Goal: Task Accomplishment & Management: Use online tool/utility

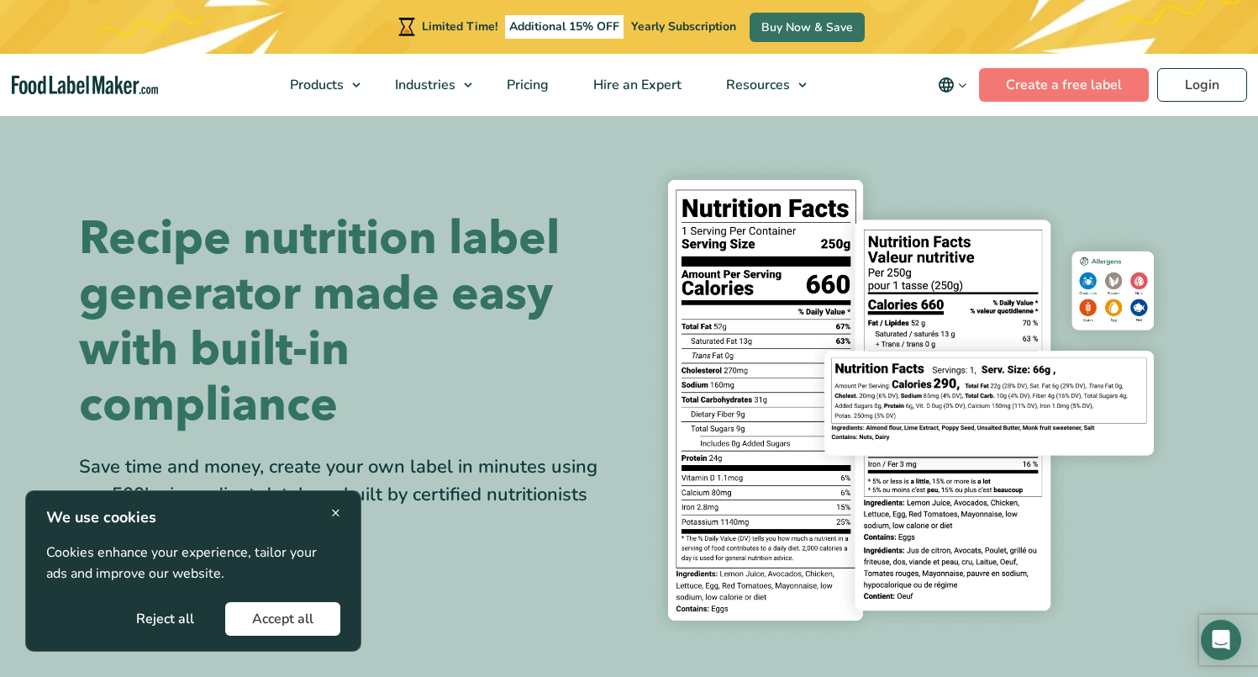
click at [181, 625] on button "Reject all" at bounding box center [165, 619] width 112 height 34
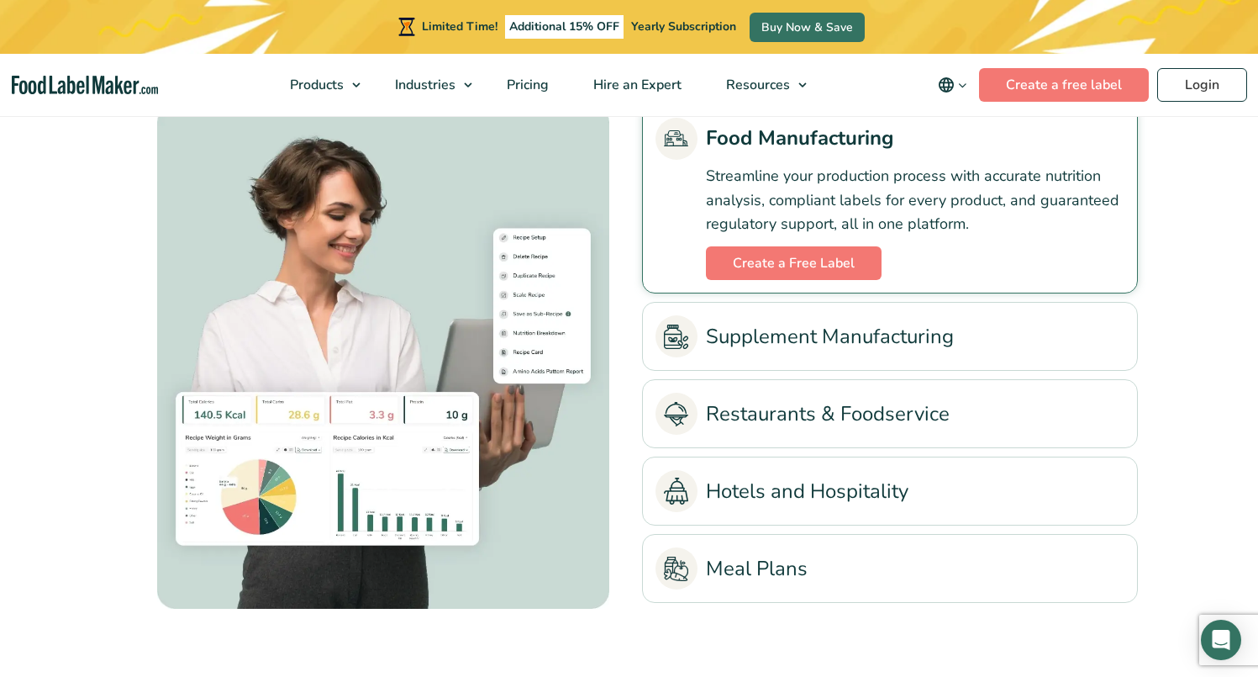
scroll to position [3867, 0]
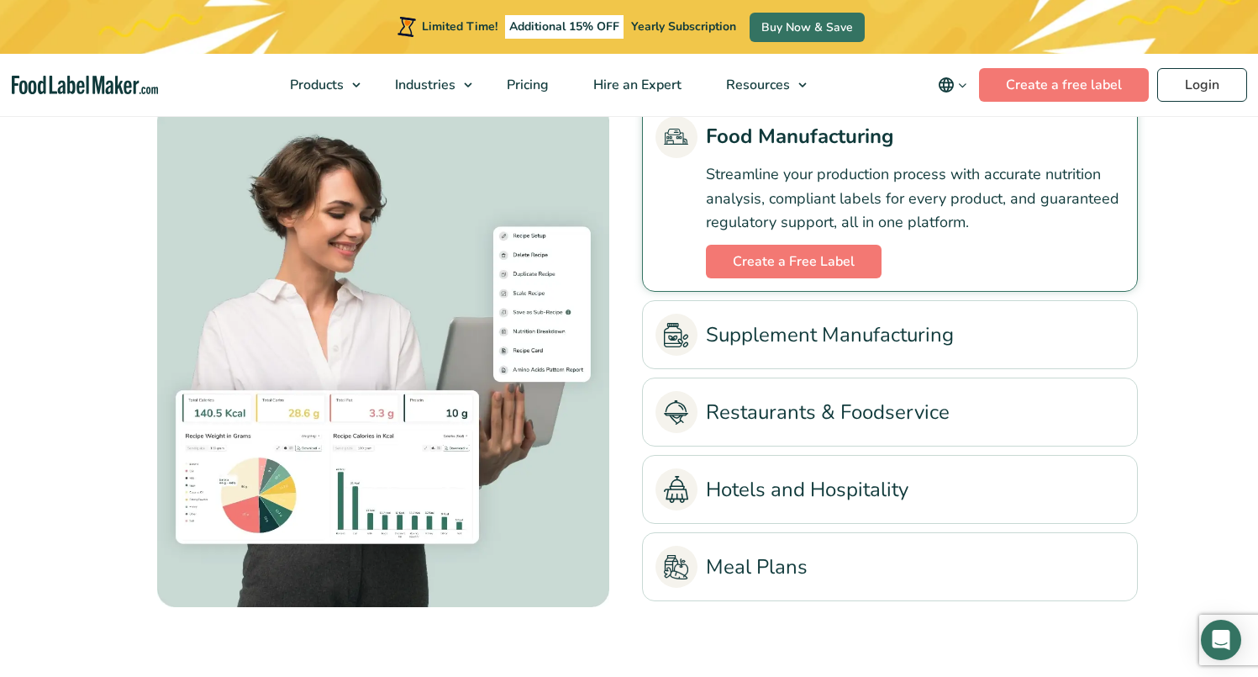
click at [743, 413] on link "Restaurants & Foodservice" at bounding box center [890, 412] width 469 height 42
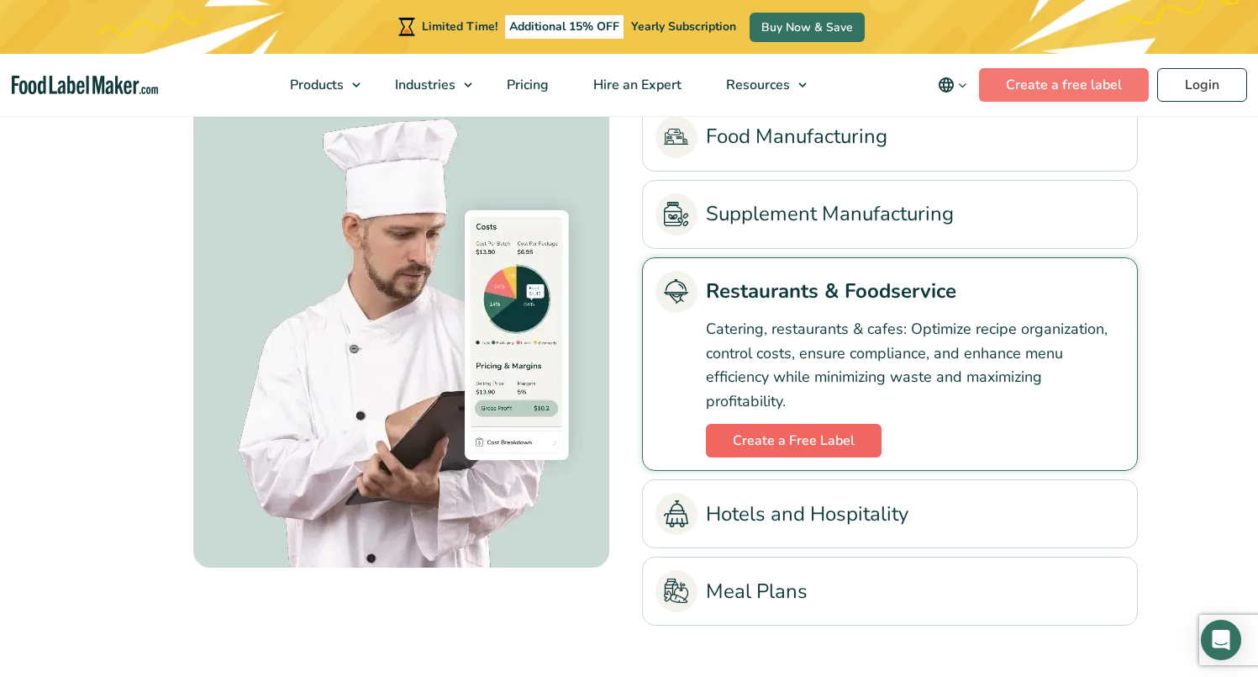
click at [779, 437] on link "Create a Free Label" at bounding box center [794, 441] width 176 height 34
click at [787, 33] on link "Buy Now & Save" at bounding box center [807, 27] width 115 height 29
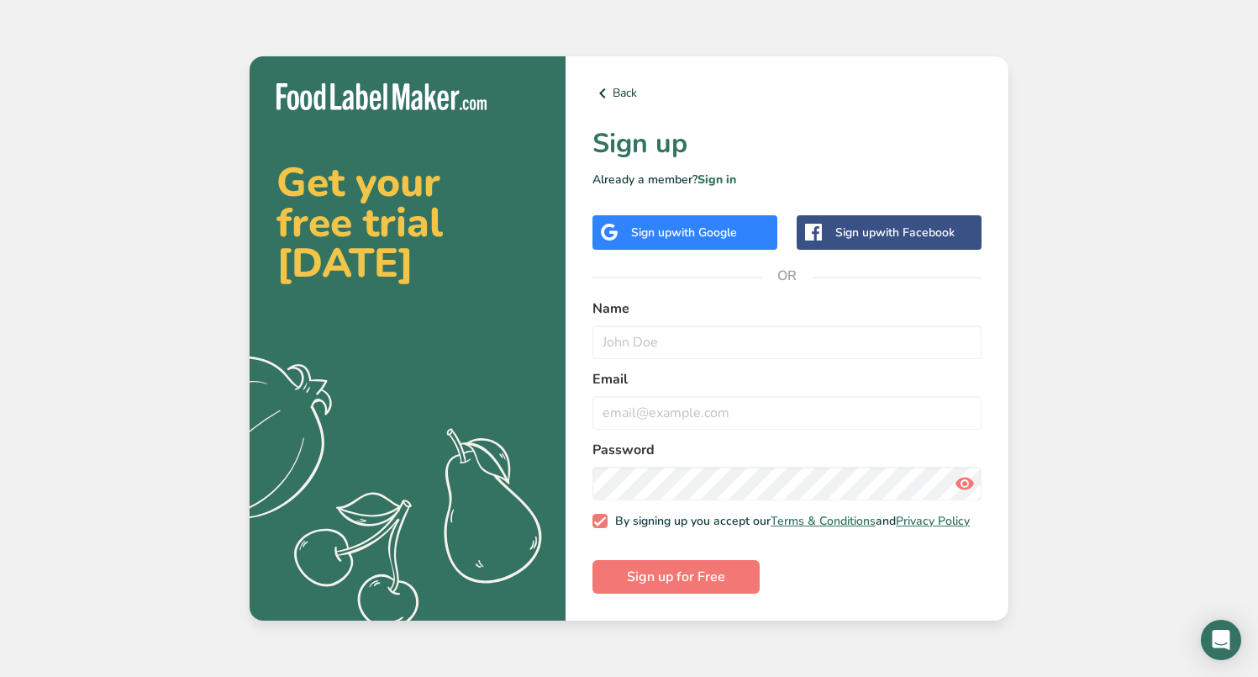
click at [711, 234] on span "with Google" at bounding box center [705, 232] width 66 height 16
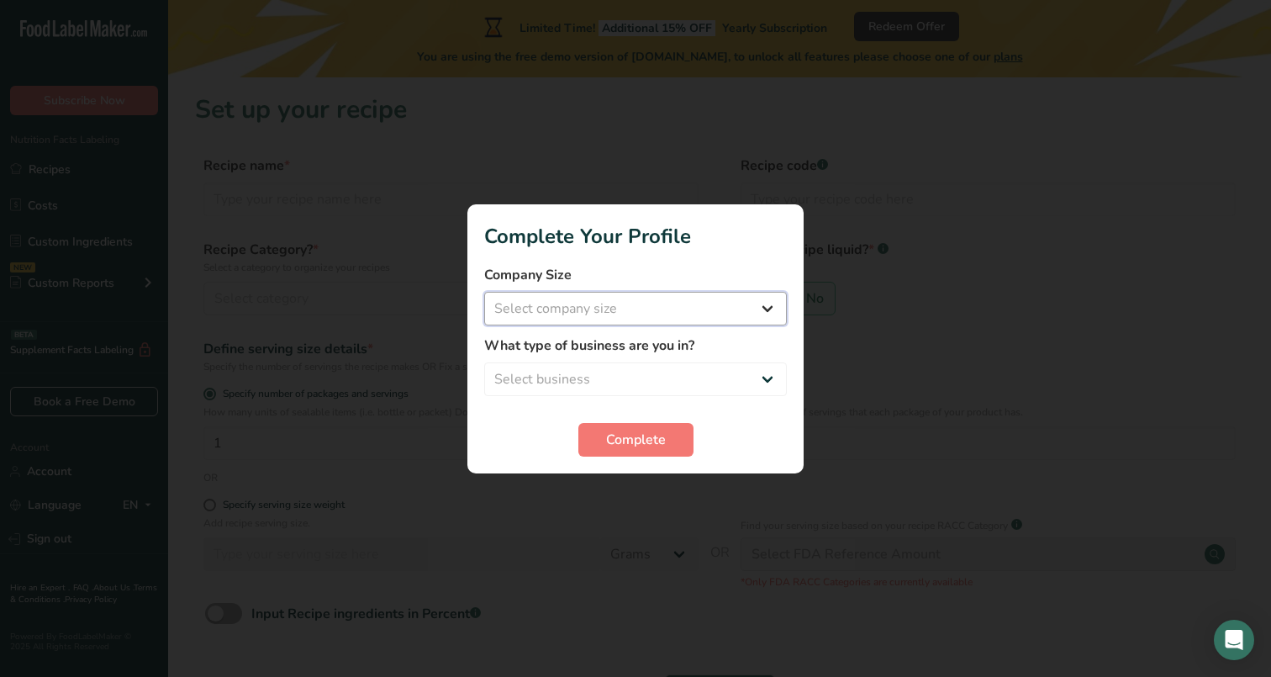
select select "1"
select select "2"
click at [645, 443] on span "Complete" at bounding box center [636, 440] width 60 height 20
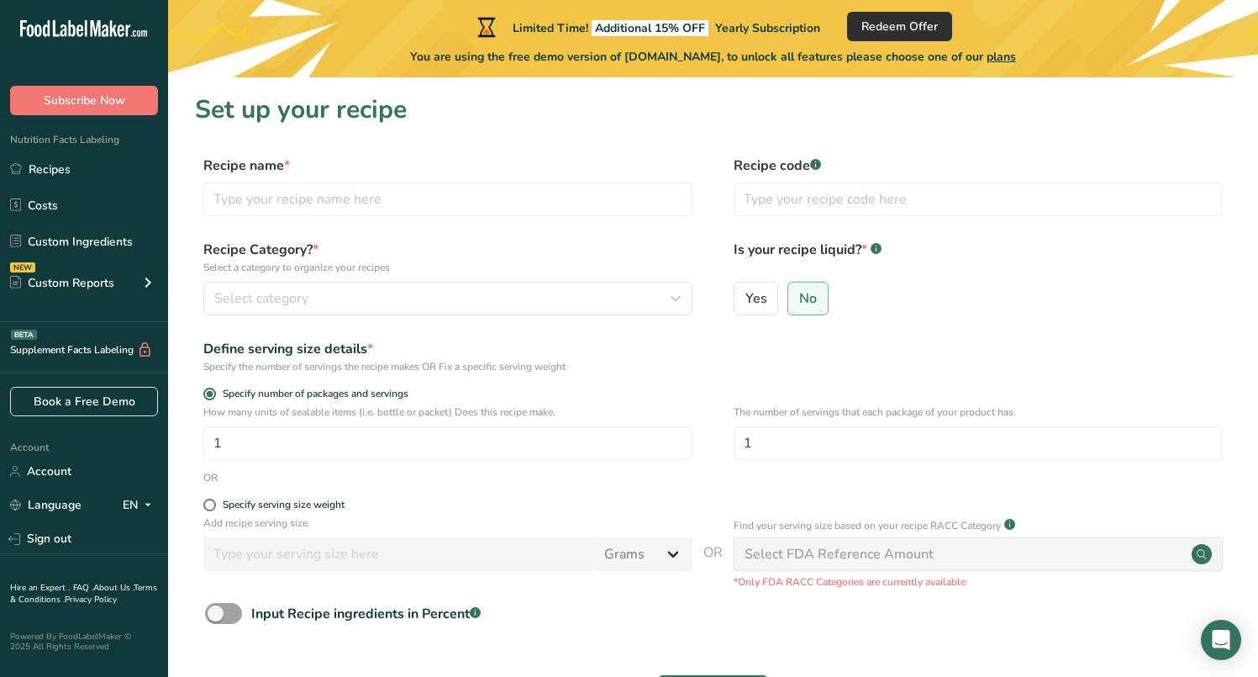
click at [879, 24] on span "Redeem Offer" at bounding box center [900, 27] width 76 height 18
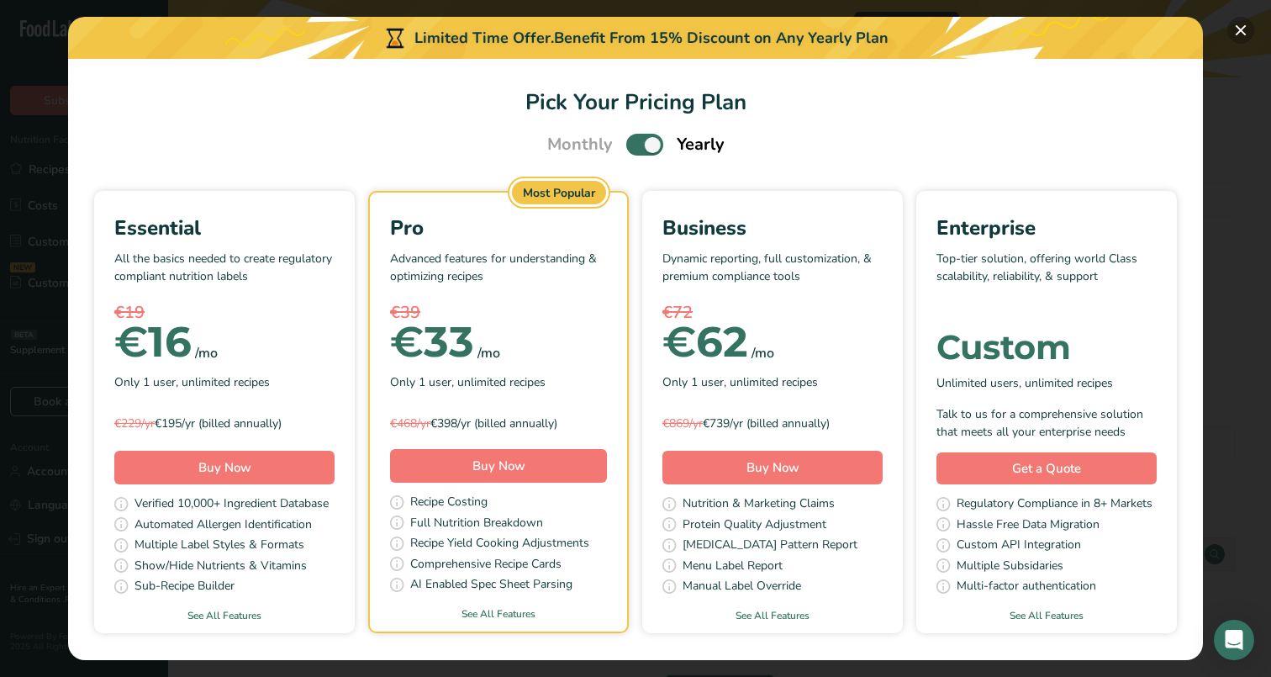
click at [1240, 29] on button "Pick Your Pricing Plan Modal" at bounding box center [1240, 30] width 27 height 27
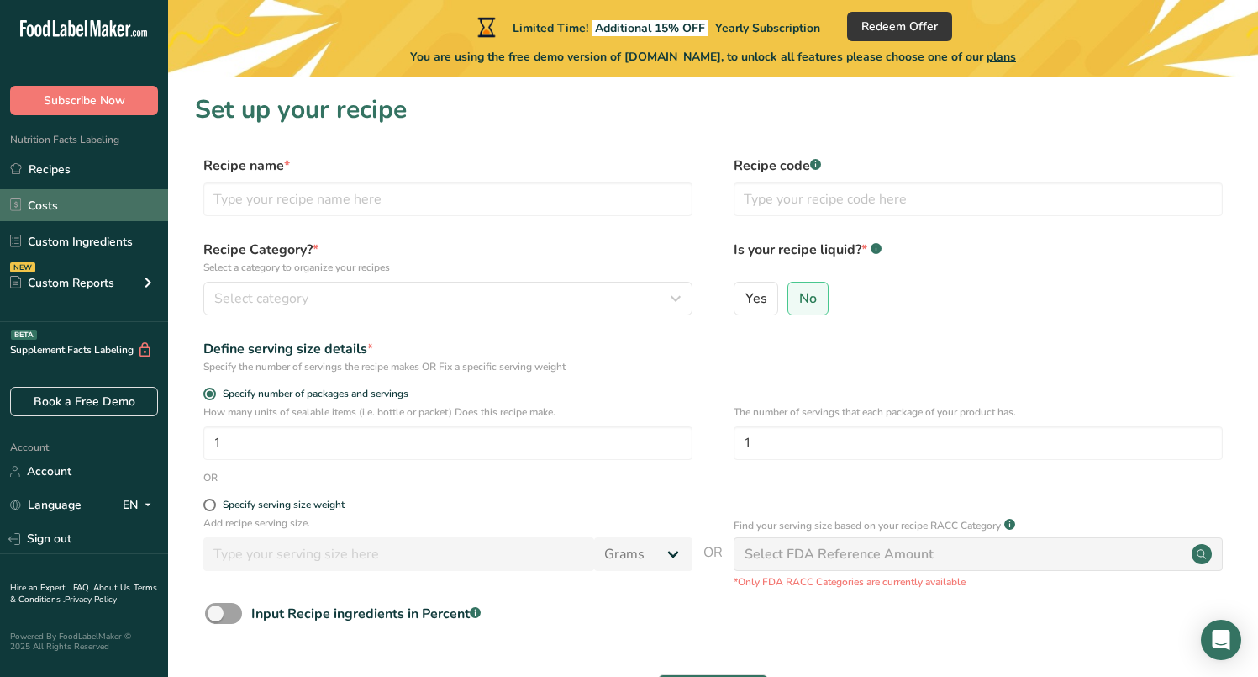
click at [52, 197] on link "Costs" at bounding box center [84, 205] width 168 height 32
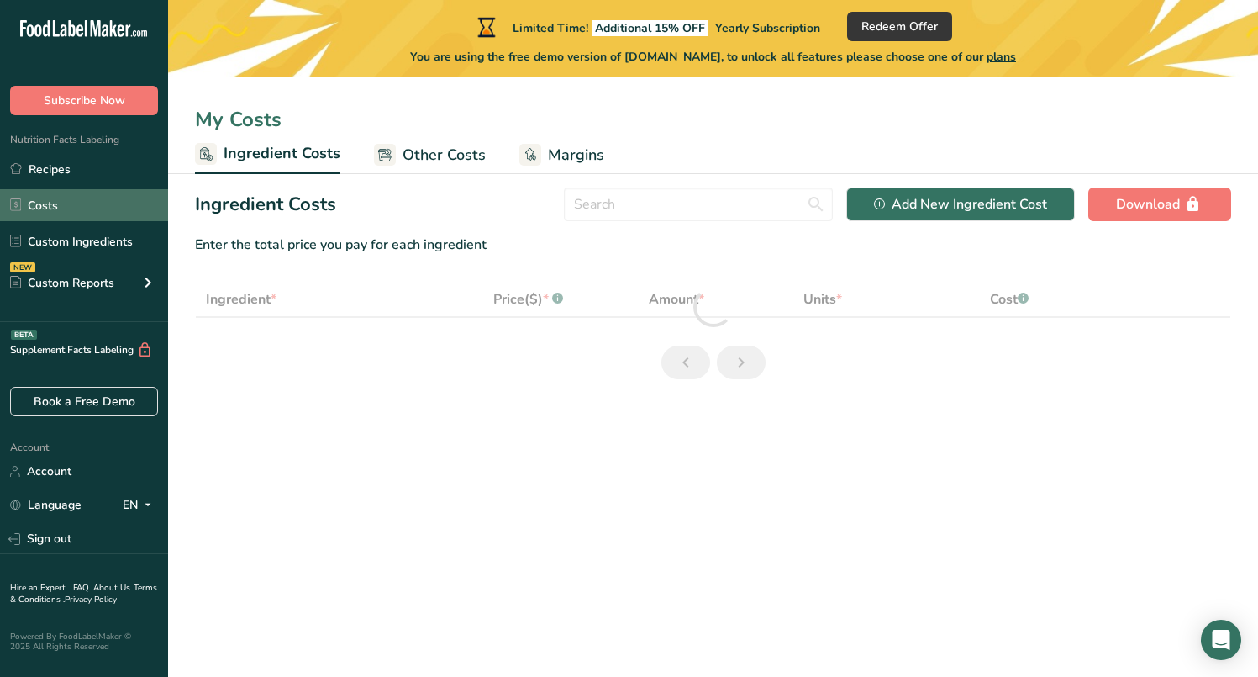
select select "1"
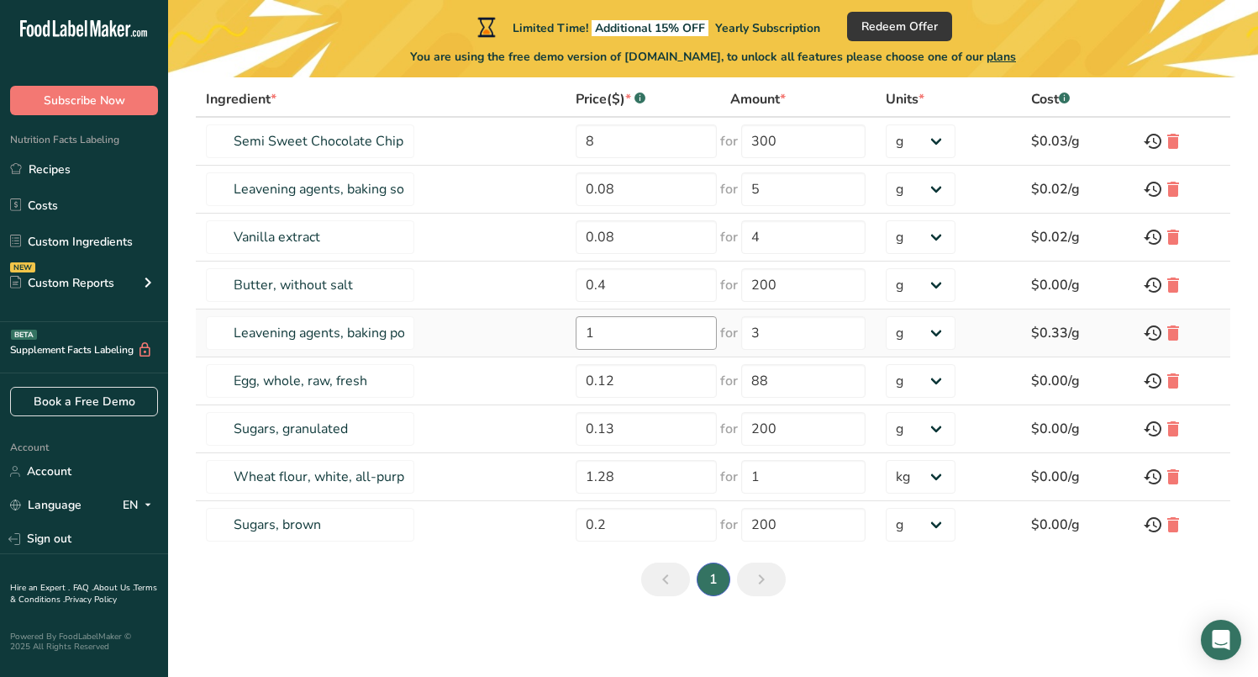
scroll to position [200, 0]
click at [143, 509] on icon at bounding box center [147, 504] width 13 height 21
click at [151, 616] on div "Hire an Expert . FAQ . About Us . Terms & Conditions . Privacy Policy Powered B…" at bounding box center [84, 609] width 168 height 111
click at [64, 171] on link "Recipes" at bounding box center [84, 169] width 168 height 32
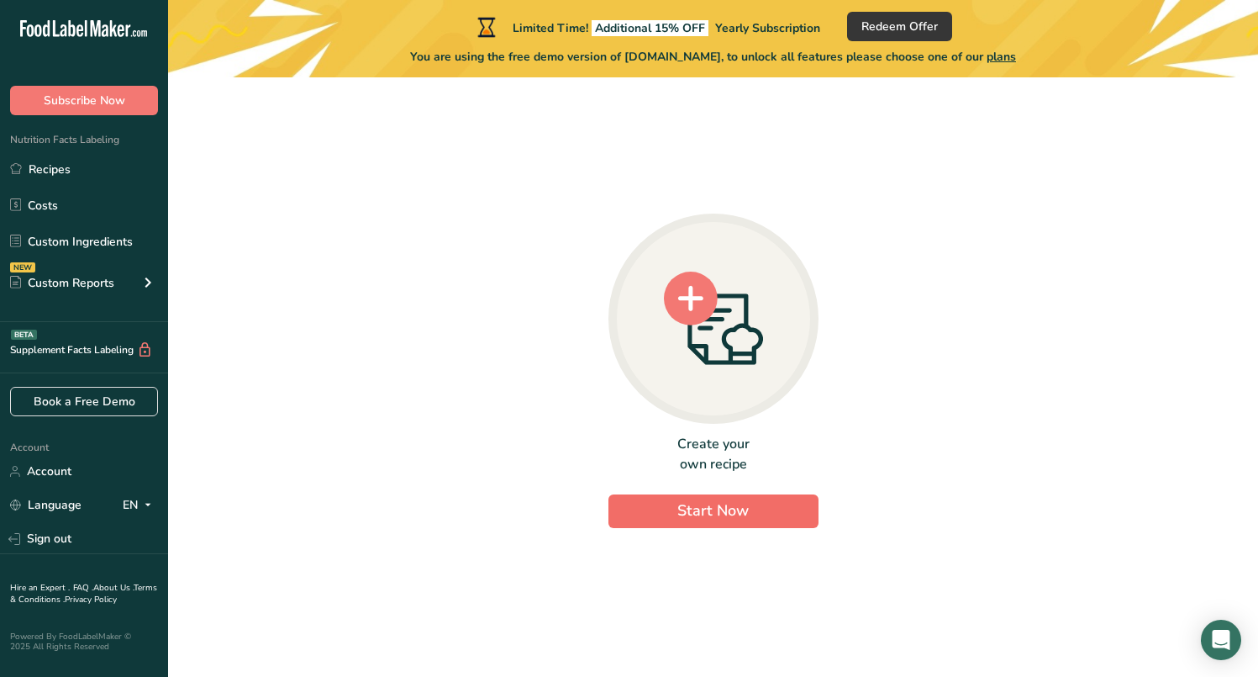
click at [710, 527] on button "Start Now" at bounding box center [714, 511] width 210 height 34
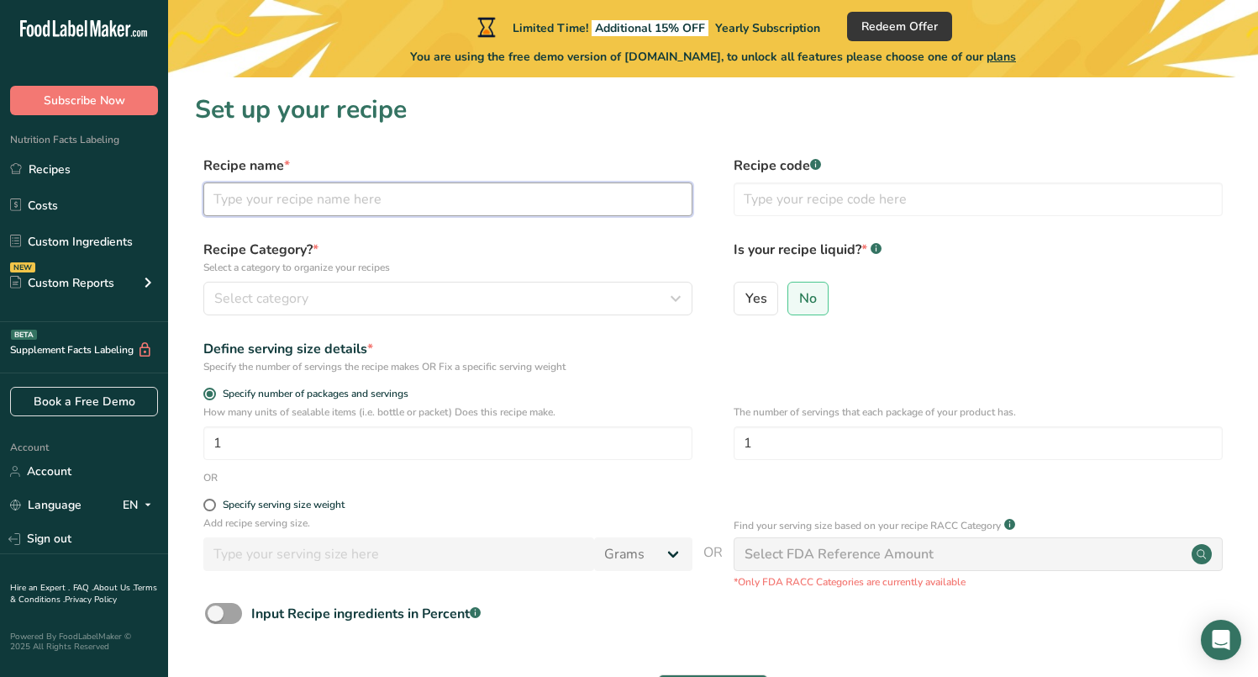
click at [390, 193] on input "text" at bounding box center [447, 199] width 489 height 34
type input "Aperol Spritz"
click at [382, 302] on div "Select category" at bounding box center [442, 298] width 457 height 20
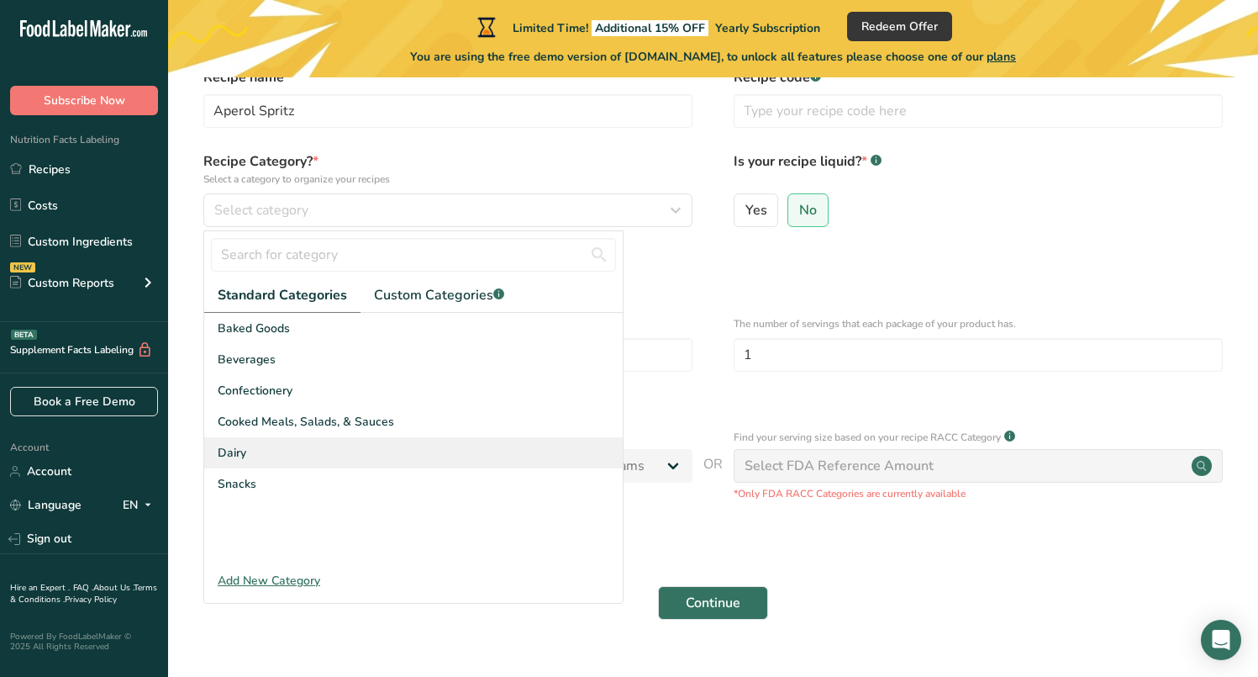
scroll to position [88, 0]
click at [430, 300] on span "Custom Categories .a-a{fill:#347362;}.b-a{fill:#fff;}" at bounding box center [439, 295] width 130 height 20
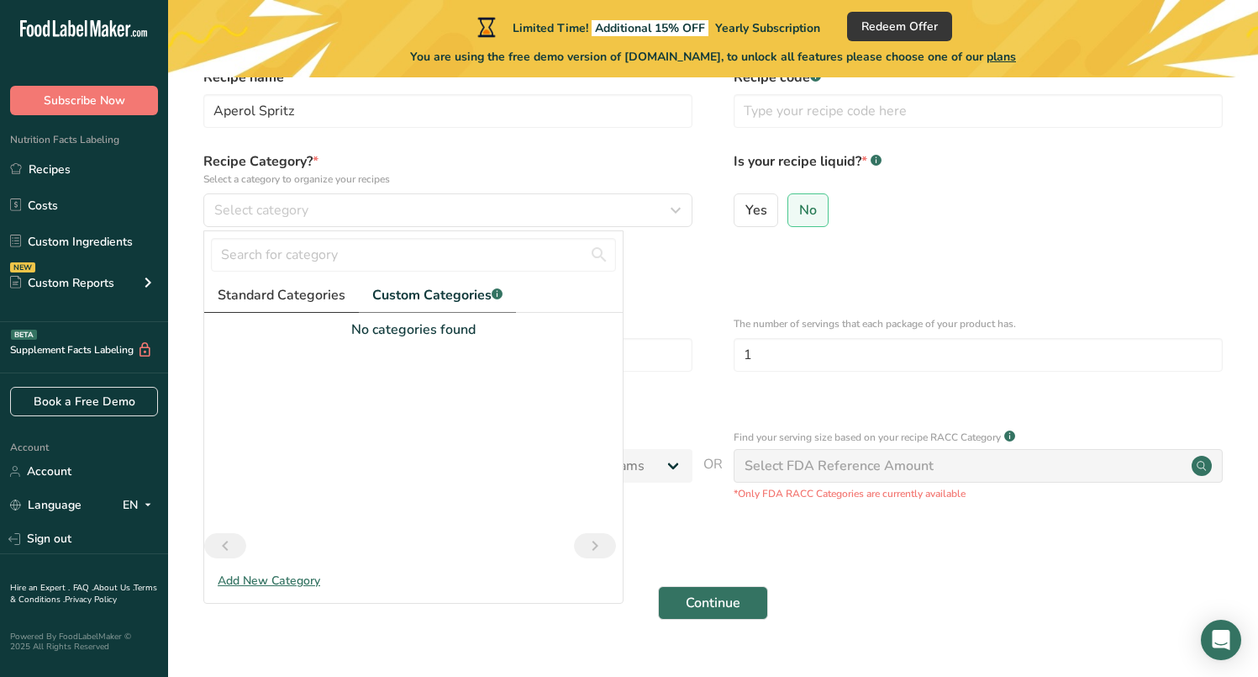
click at [278, 293] on span "Standard Categories" at bounding box center [282, 295] width 128 height 20
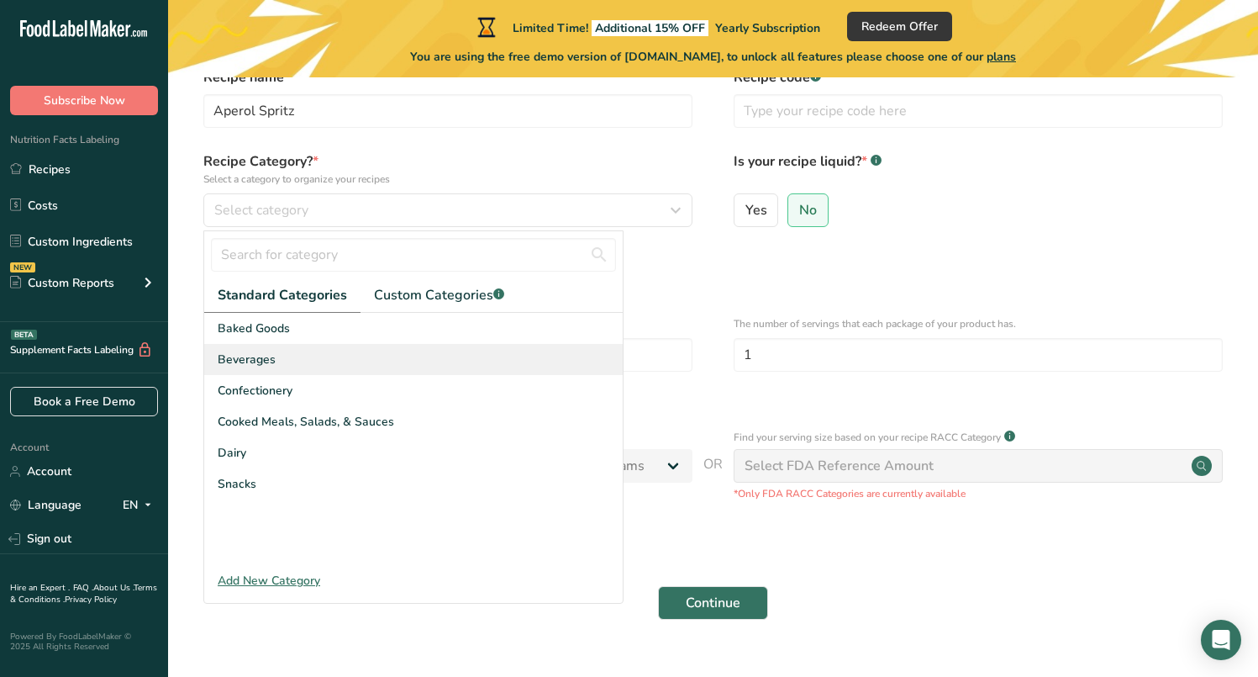
click at [245, 359] on span "Beverages" at bounding box center [247, 360] width 58 height 18
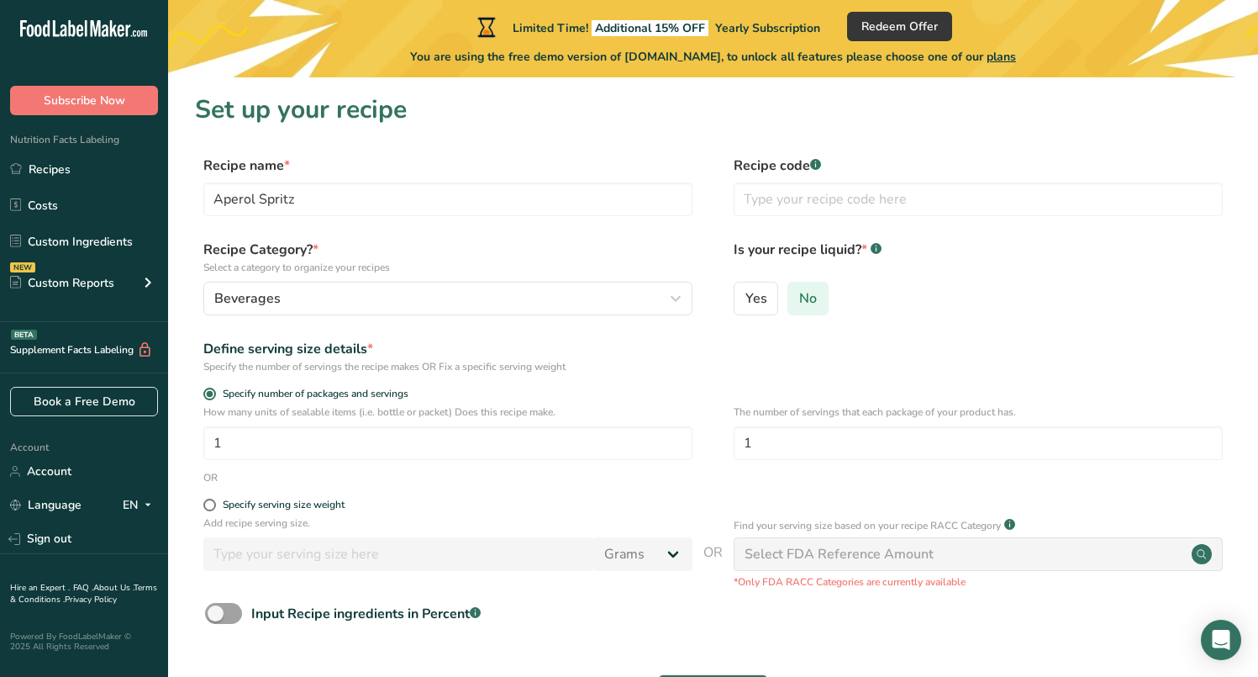
scroll to position [0, 0]
click at [767, 299] on label "Yes" at bounding box center [756, 299] width 45 height 34
click at [746, 299] on input "Yes" at bounding box center [740, 298] width 11 height 11
radio input "true"
radio input "false"
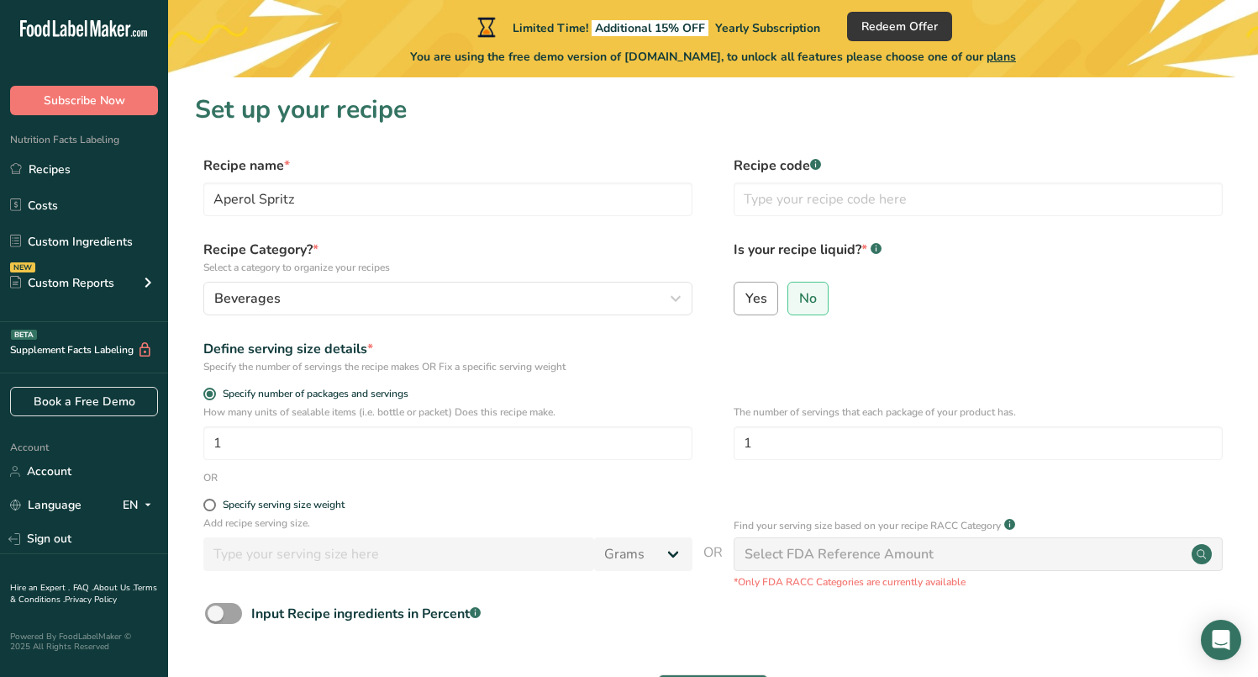
select select "22"
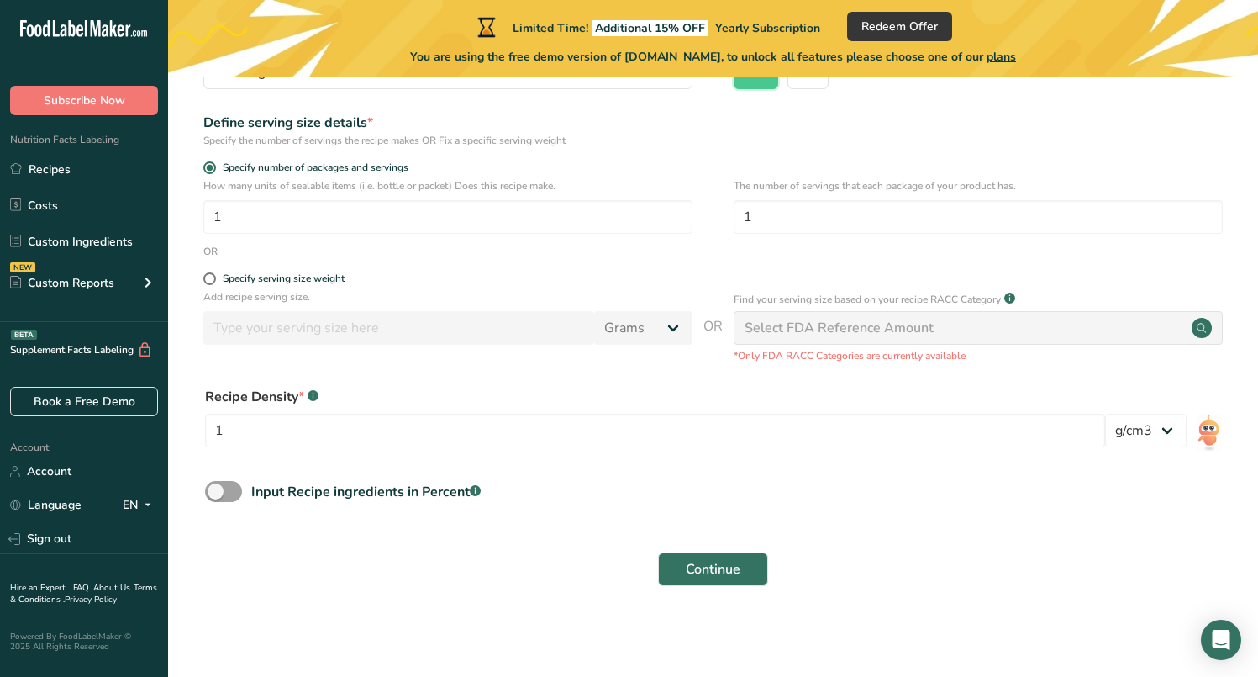
scroll to position [225, 0]
click at [722, 564] on span "Continue" at bounding box center [713, 570] width 55 height 20
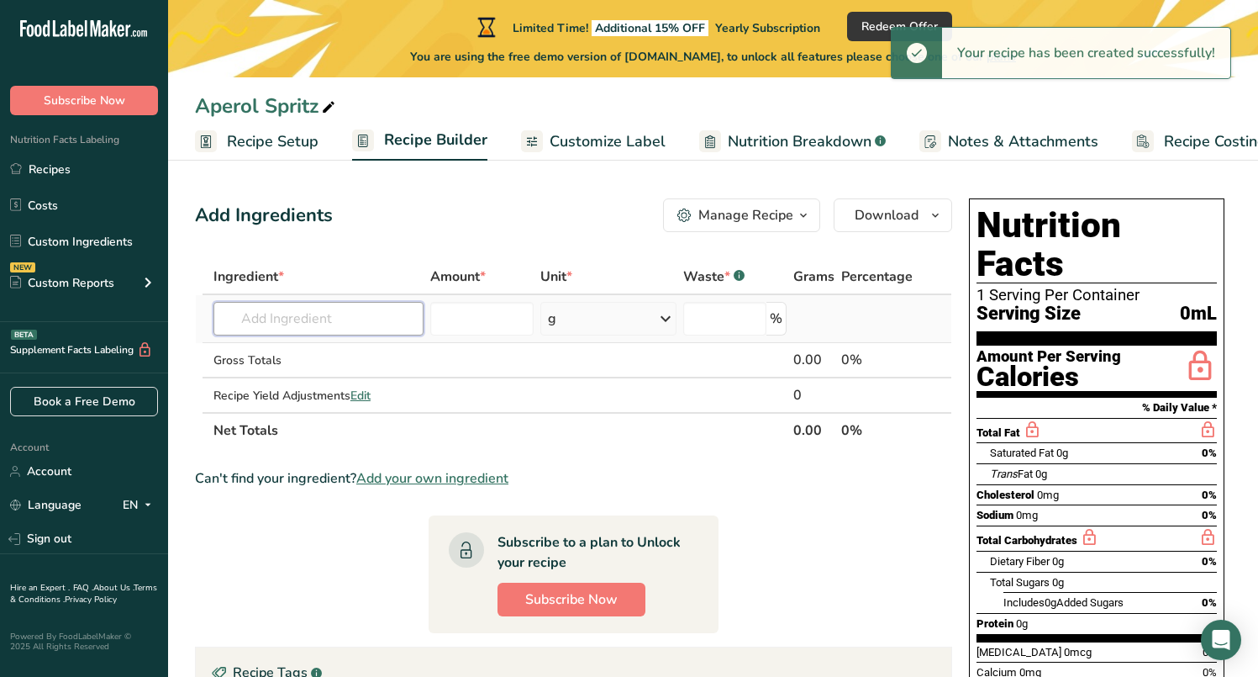
click at [314, 324] on input "text" at bounding box center [319, 319] width 210 height 34
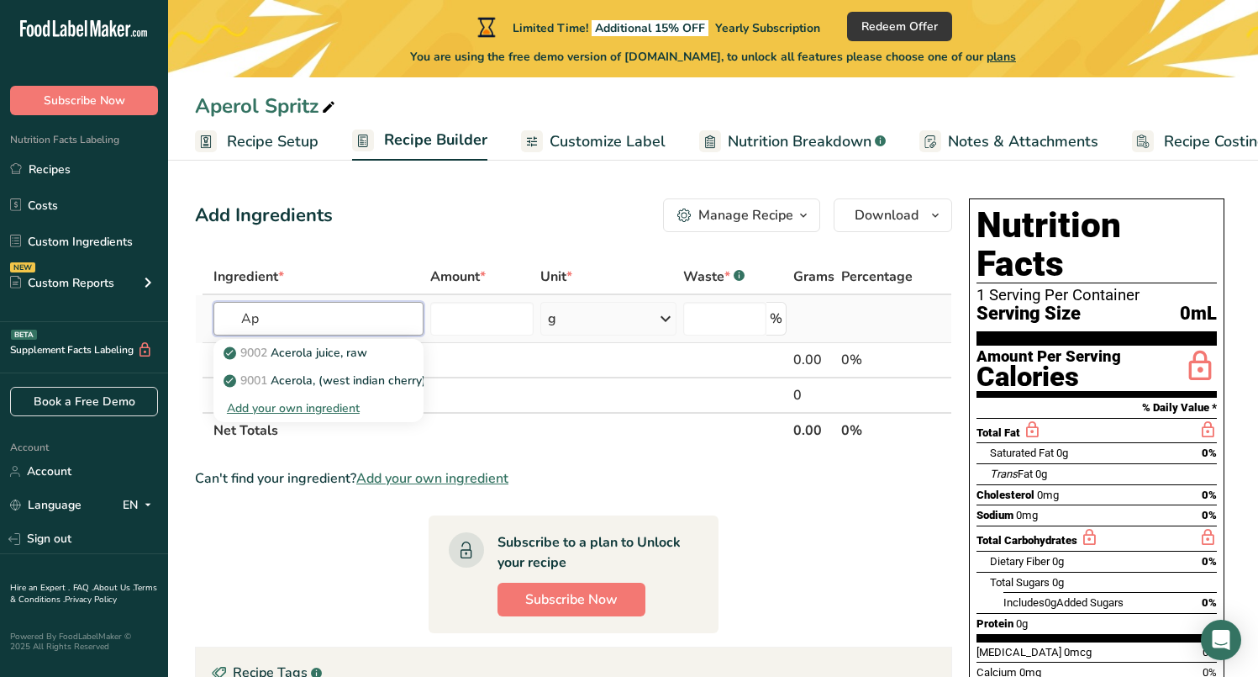
type input "A"
type input "aperitivo Aperol"
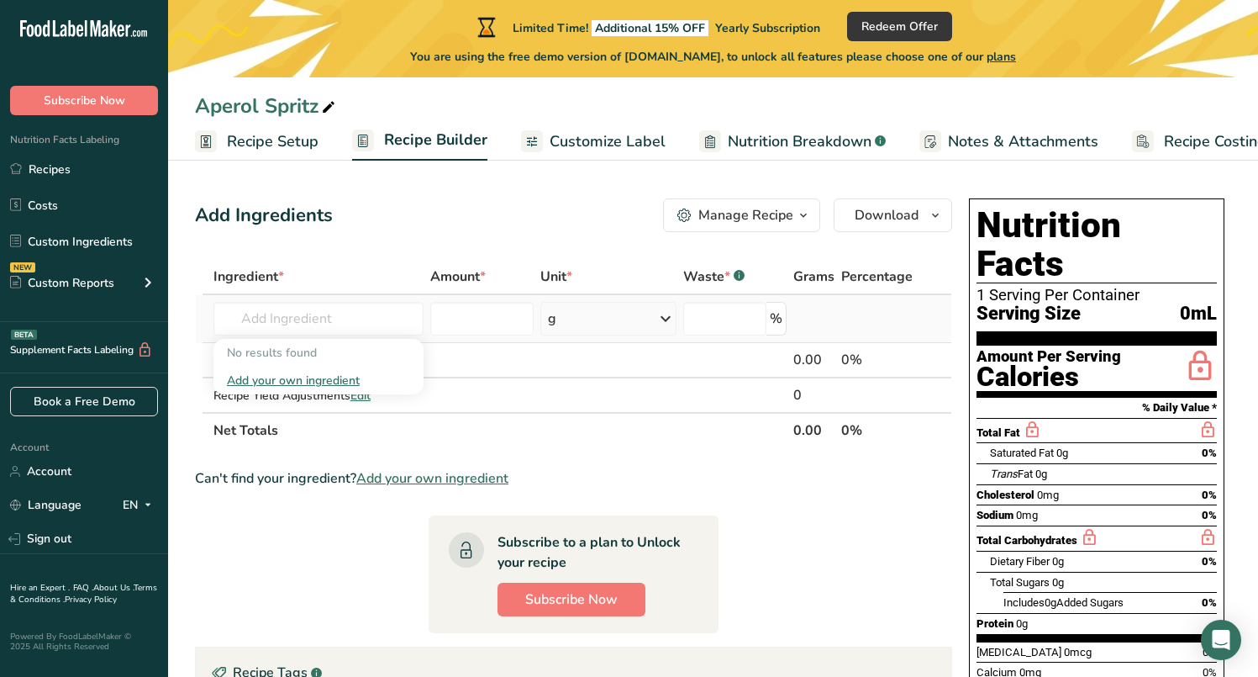
click at [307, 379] on div "Add your own ingredient" at bounding box center [318, 381] width 183 height 18
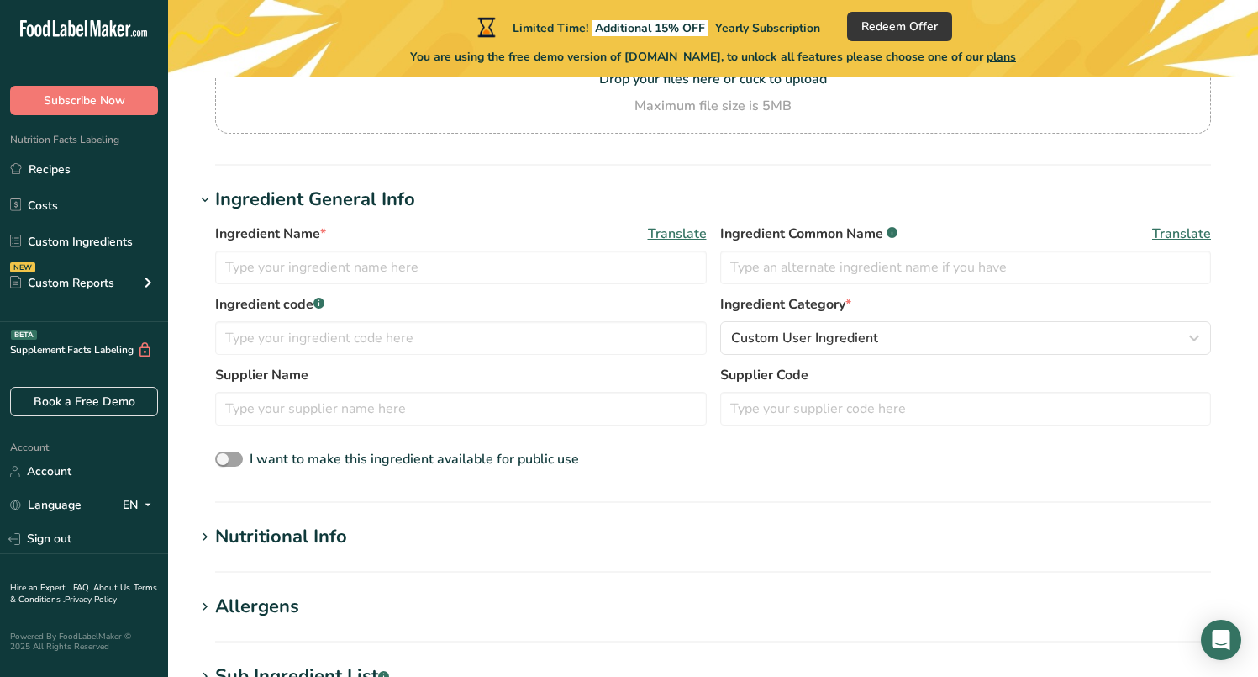
scroll to position [131, 0]
